Goal: Task Accomplishment & Management: Manage account settings

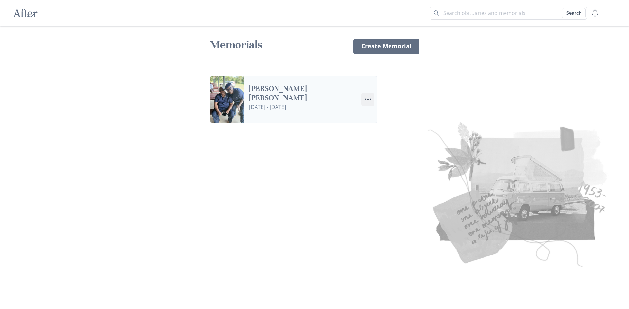
click at [368, 99] on circle "Options" at bounding box center [368, 100] width 2 height 2
click at [437, 82] on div "After Search Memorials Create Memorial [PERSON_NAME] [PERSON_NAME] [DATE] - [DA…" at bounding box center [314, 154] width 629 height 309
click at [249, 99] on link "[PERSON_NAME] [PERSON_NAME]" at bounding box center [302, 93] width 107 height 19
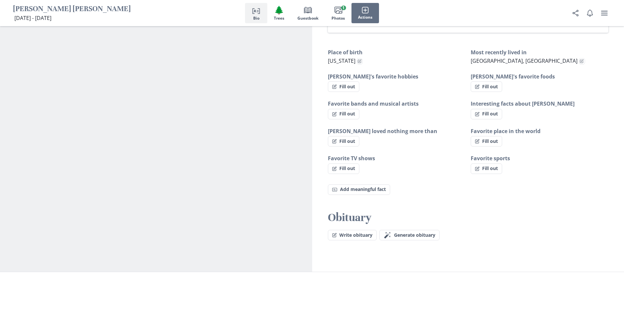
scroll to position [393, 0]
click at [403, 232] on span "Generate obituary" at bounding box center [414, 235] width 41 height 6
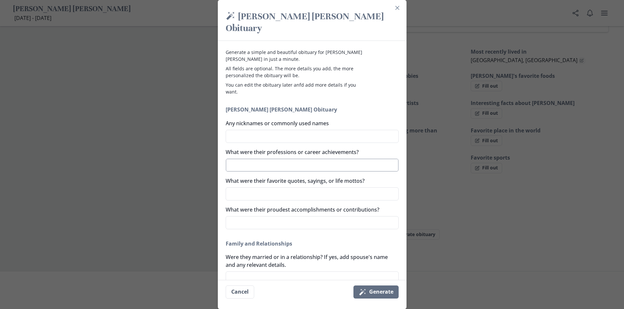
click at [290, 159] on textarea "What were their professions or career achievements?" at bounding box center [312, 165] width 173 height 13
type textarea "p"
type textarea "x"
type textarea "pl"
type textarea "x"
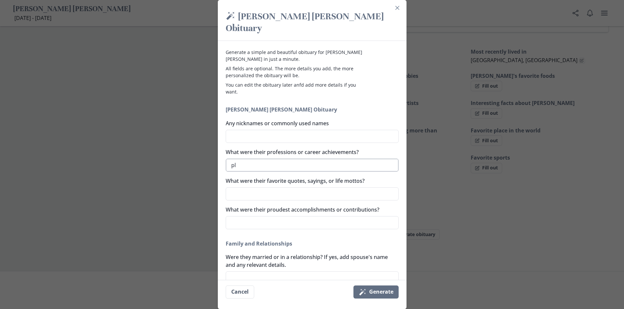
type textarea "plu"
type textarea "x"
type textarea "plum"
type textarea "x"
type textarea "plumb"
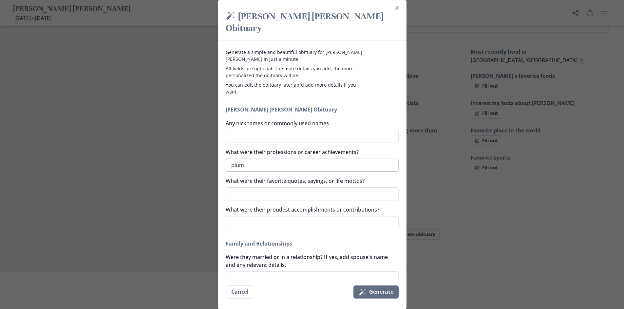
type textarea "x"
type textarea "plumbe"
type textarea "x"
type textarea "plumber"
type textarea "x"
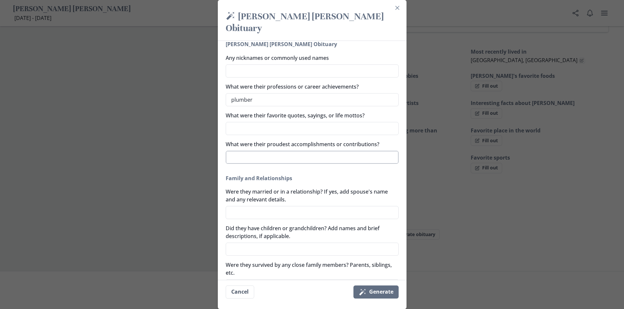
scroll to position [98, 0]
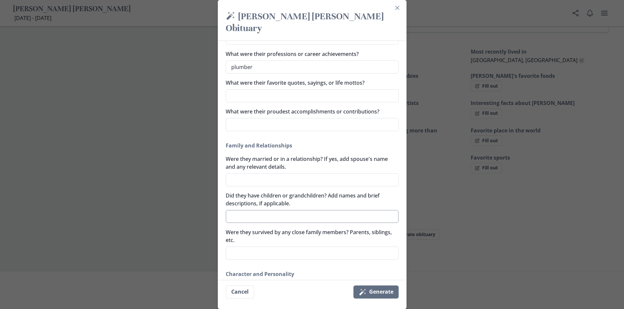
type textarea "plumber"
type textarea "x"
click at [264, 210] on textarea "Did they have children or grandchildren? Add names and brief descriptions, if a…" at bounding box center [312, 216] width 173 height 13
type textarea "B"
type textarea "x"
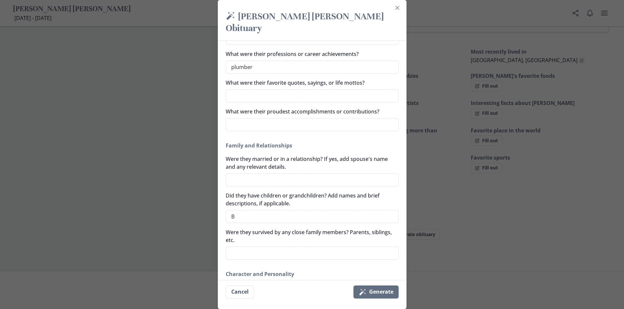
type textarea "Bi"
type textarea "x"
type textarea "Bil"
type textarea "x"
type textarea "Bill"
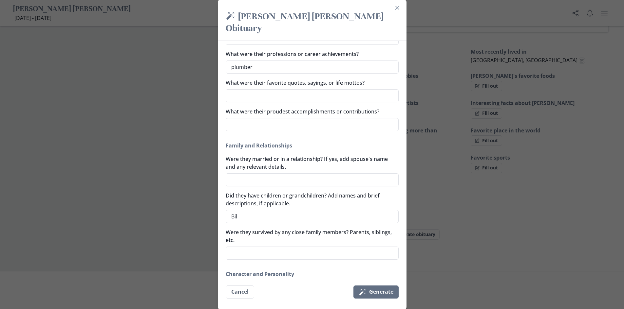
type textarea "x"
type textarea "[PERSON_NAME]"
type textarea "x"
type textarea "[PERSON_NAME]"
type textarea "x"
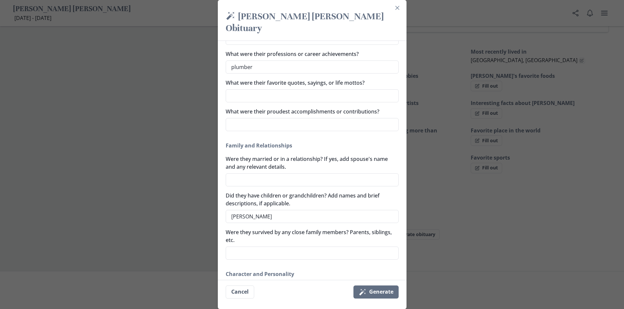
type textarea "[PERSON_NAME]"
type textarea "x"
type textarea "[PERSON_NAME] [PERSON_NAME]"
type textarea "x"
type textarea "[PERSON_NAME]"
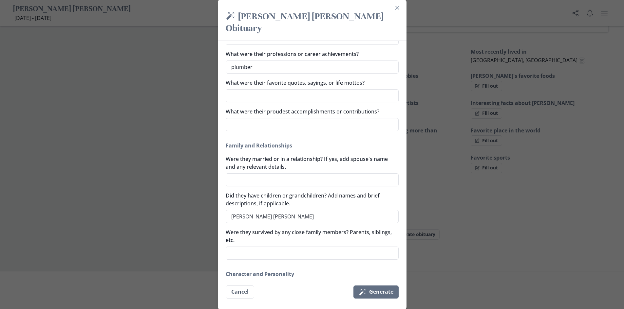
type textarea "x"
type textarea "[PERSON_NAME]"
type textarea "x"
type textarea "[PERSON_NAME]"
type textarea "x"
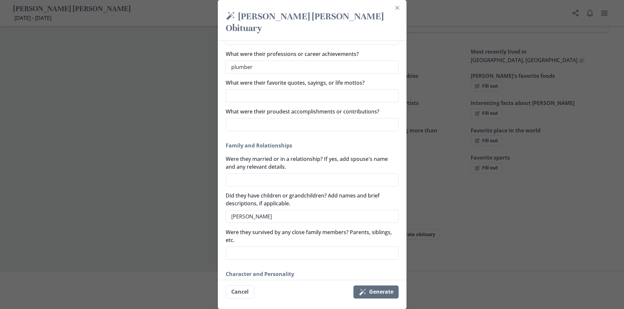
type textarea "[PERSON_NAME]"
type textarea "x"
type textarea "[PERSON_NAME]"
type textarea "x"
type textarea "[PERSON_NAME]"
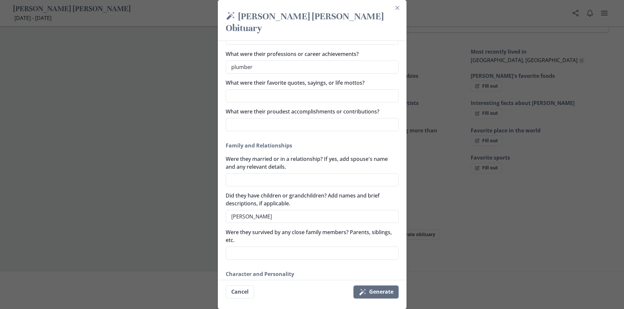
type textarea "x"
type textarea "[PERSON_NAME]"
type textarea "x"
type textarea "[PERSON_NAME] m"
type textarea "x"
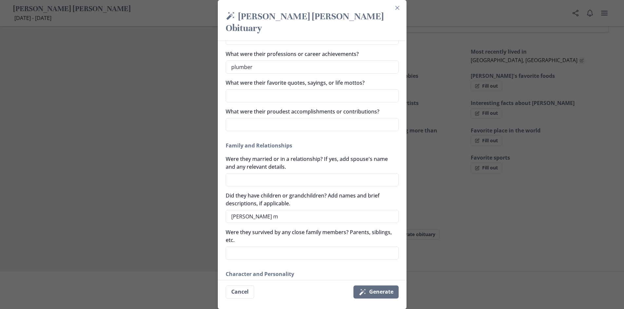
type textarea "[PERSON_NAME] ma"
type textarea "x"
type textarea "[PERSON_NAME] mar"
type textarea "x"
type textarea "[PERSON_NAME] [PERSON_NAME]"
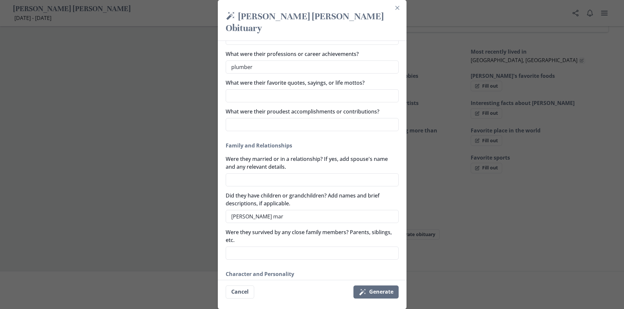
type textarea "x"
type textarea "[PERSON_NAME]"
type textarea "x"
type textarea "[PERSON_NAME]"
type textarea "x"
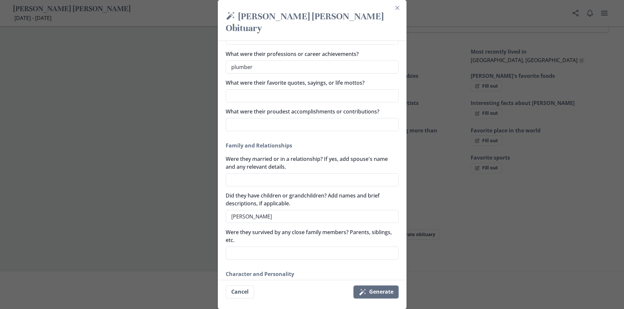
type textarea "[PERSON_NAME]"
type textarea "x"
type textarea "[PERSON_NAME]"
type textarea "x"
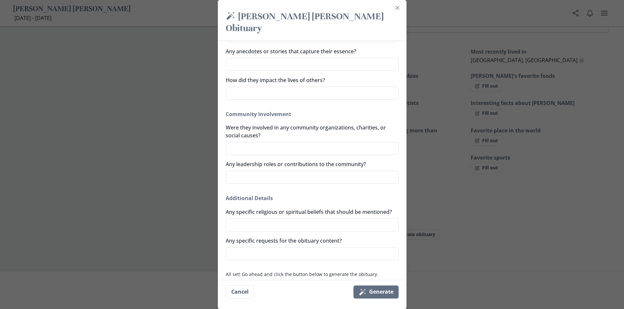
scroll to position [371, 0]
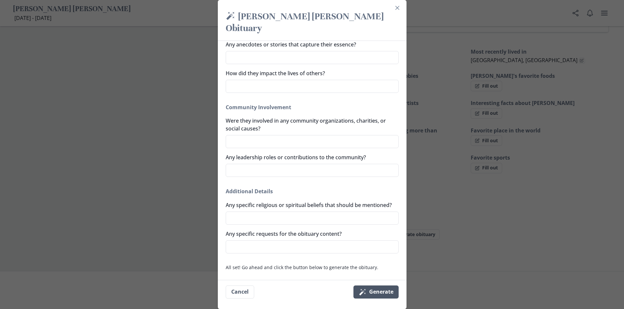
type textarea "[PERSON_NAME]"
click at [387, 292] on button "Magic wand Generate" at bounding box center [375, 292] width 45 height 13
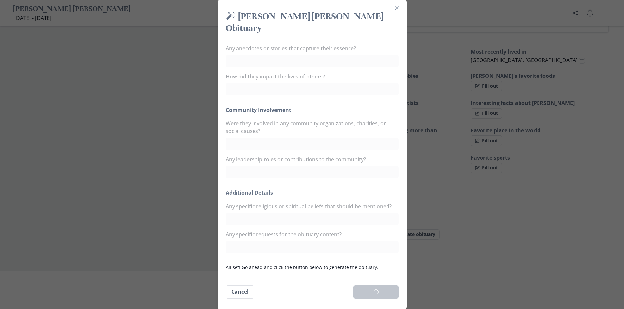
type textarea "x"
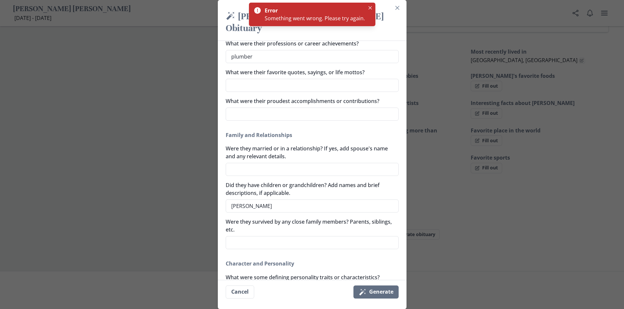
scroll to position [0, 0]
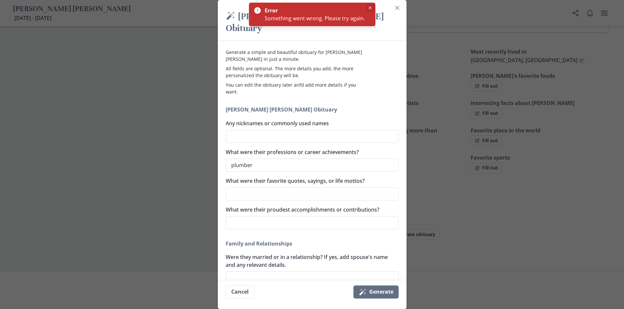
click at [367, 6] on button "Close" at bounding box center [370, 8] width 8 height 8
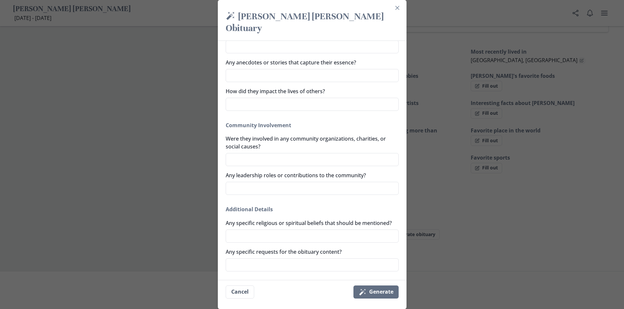
scroll to position [371, 0]
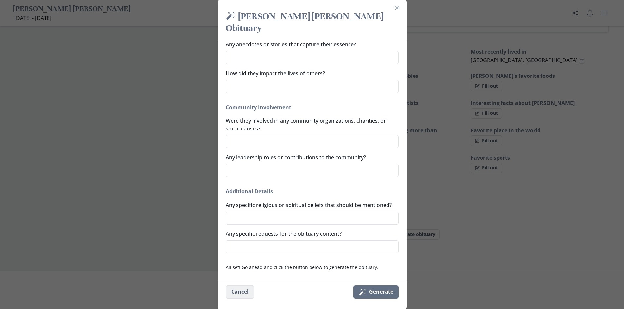
click at [249, 288] on button "Cancel" at bounding box center [240, 292] width 28 height 13
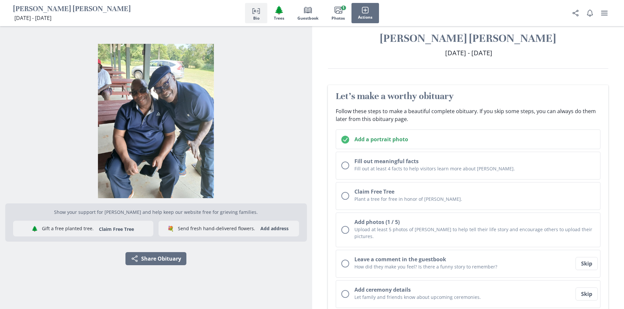
scroll to position [0, 0]
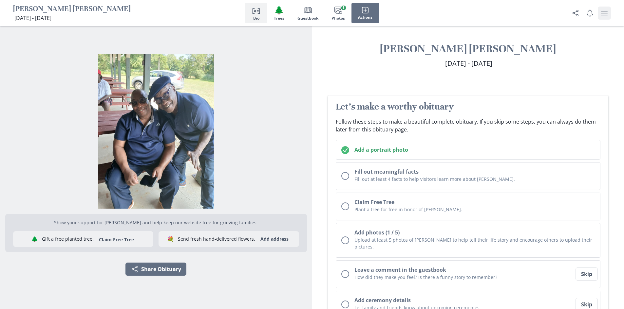
click at [608, 13] on button "user menu" at bounding box center [604, 13] width 13 height 13
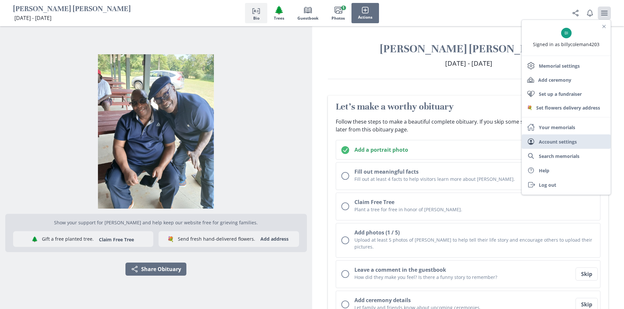
click at [572, 143] on link "User Account settings" at bounding box center [566, 142] width 89 height 14
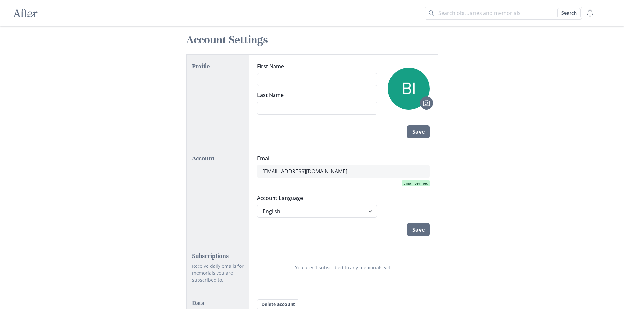
click at [498, 97] on div "After Search Account Settings Profile First Name Last Name Camera Save Account …" at bounding box center [312, 178] width 624 height 357
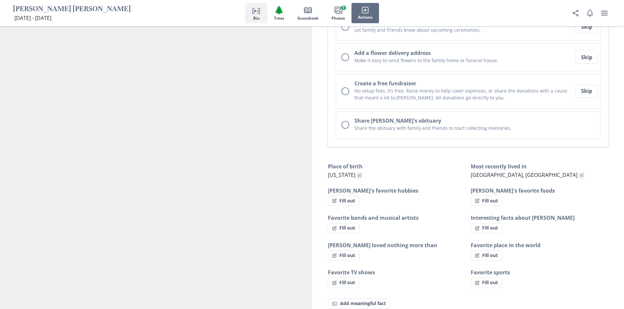
scroll to position [265, 0]
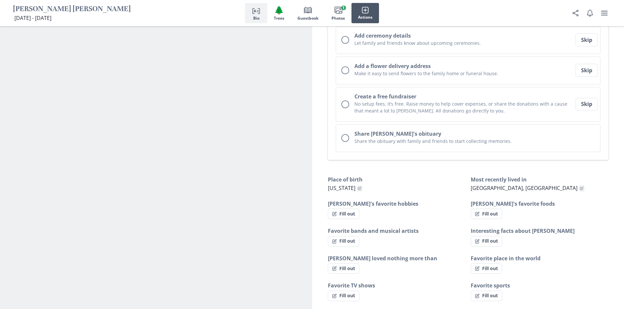
click at [363, 13] on icon "button" at bounding box center [365, 10] width 7 height 7
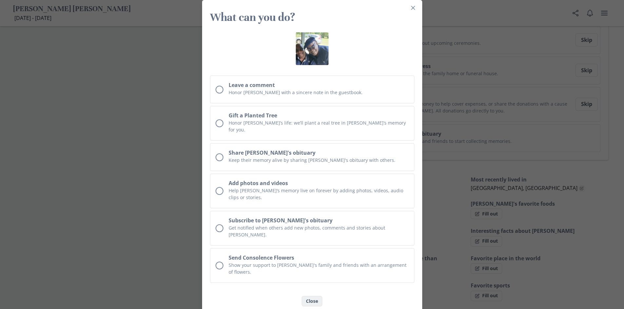
click at [310, 296] on button "Close" at bounding box center [312, 301] width 21 height 10
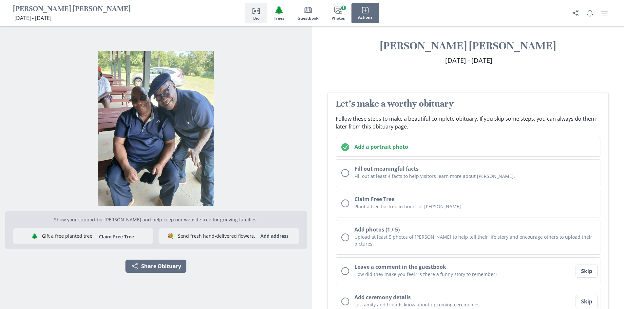
scroll to position [0, 0]
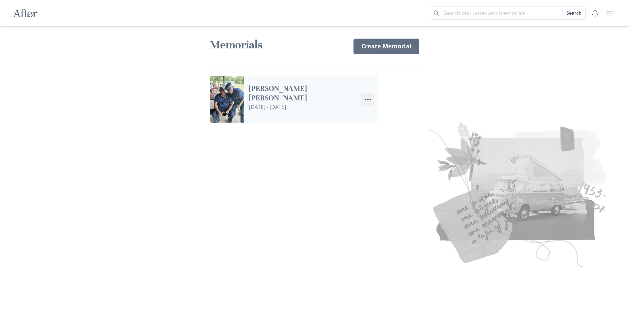
click at [370, 99] on circle "Options" at bounding box center [370, 100] width 2 height 2
click at [370, 99] on icon "Menu" at bounding box center [368, 100] width 8 height 8
drag, startPoint x: 277, startPoint y: 104, endPoint x: 264, endPoint y: 104, distance: 13.1
click at [264, 103] on link "[PERSON_NAME] [PERSON_NAME]" at bounding box center [302, 93] width 107 height 19
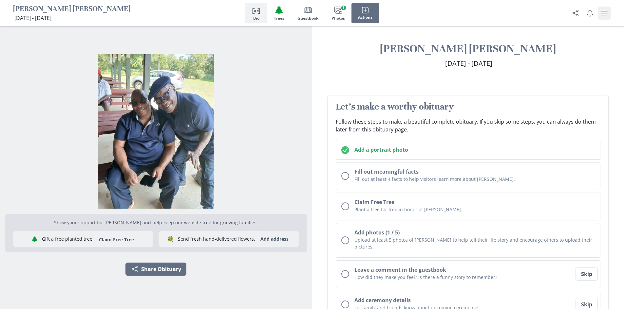
click at [603, 12] on icon "user menu" at bounding box center [604, 13] width 8 height 8
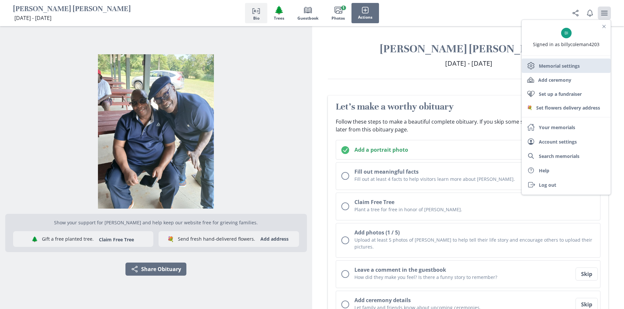
click at [564, 66] on link "Settings Memorial settings" at bounding box center [566, 66] width 89 height 14
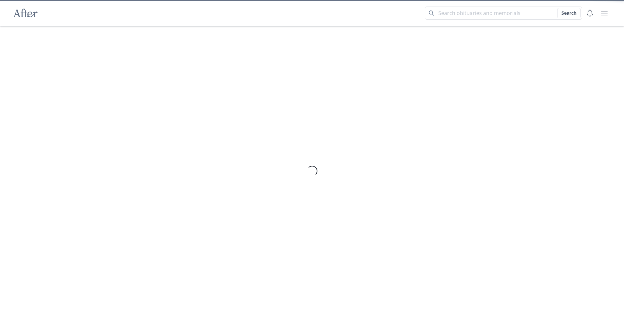
select select "2"
select select "9"
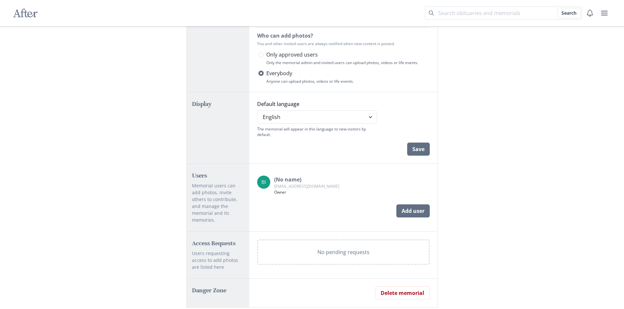
scroll to position [297, 0]
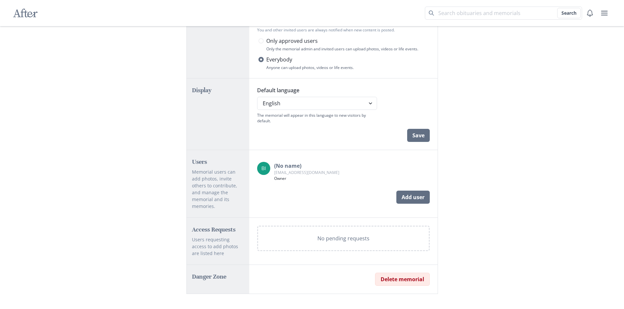
click at [404, 278] on button "Delete memorial" at bounding box center [402, 279] width 55 height 13
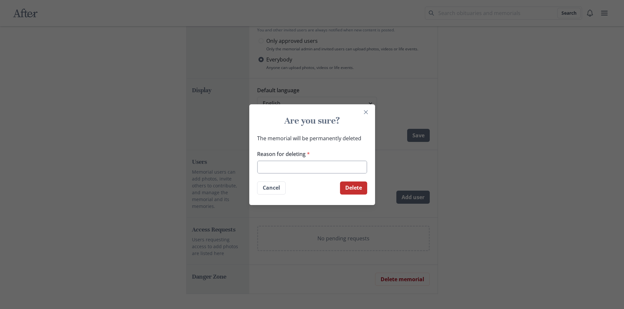
click at [340, 168] on input "Reason for deleting *" at bounding box center [312, 167] width 110 height 13
type input "m"
click at [358, 188] on button "Delete" at bounding box center [353, 188] width 27 height 13
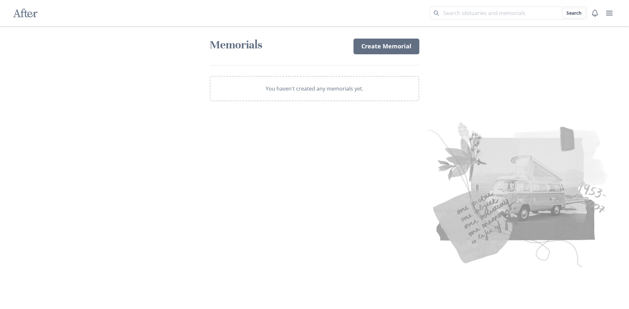
click at [487, 94] on div "After Search Memorials Create Memorial You haven't created any memorials yet." at bounding box center [314, 154] width 629 height 309
click at [604, 13] on button "user menu" at bounding box center [609, 13] width 13 height 13
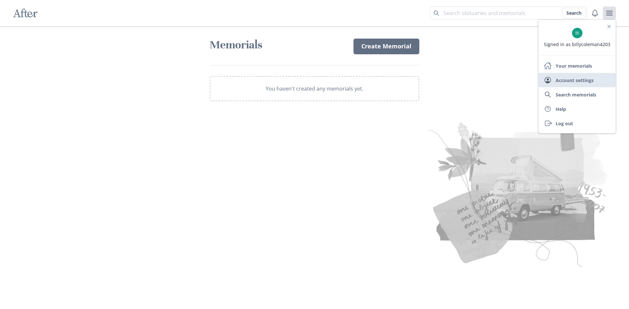
click at [582, 83] on link "User Account settings" at bounding box center [576, 80] width 77 height 14
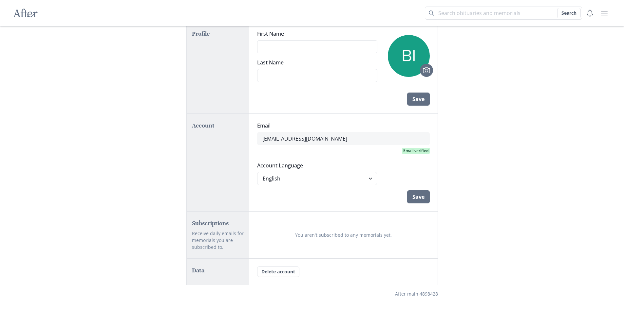
scroll to position [47, 0]
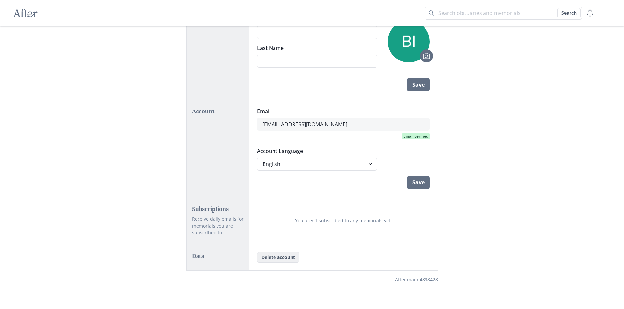
click at [274, 256] on button "Delete account" at bounding box center [278, 257] width 42 height 10
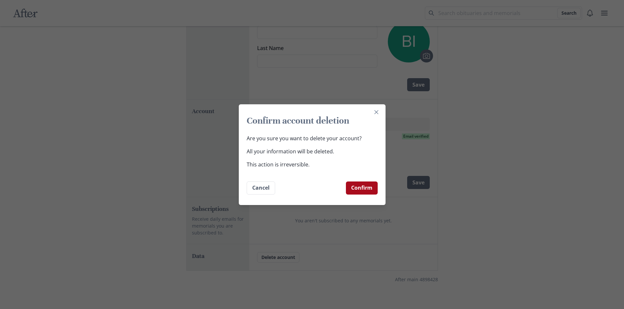
click at [357, 190] on button "Confirm" at bounding box center [362, 188] width 32 height 13
